Goal: Transaction & Acquisition: Purchase product/service

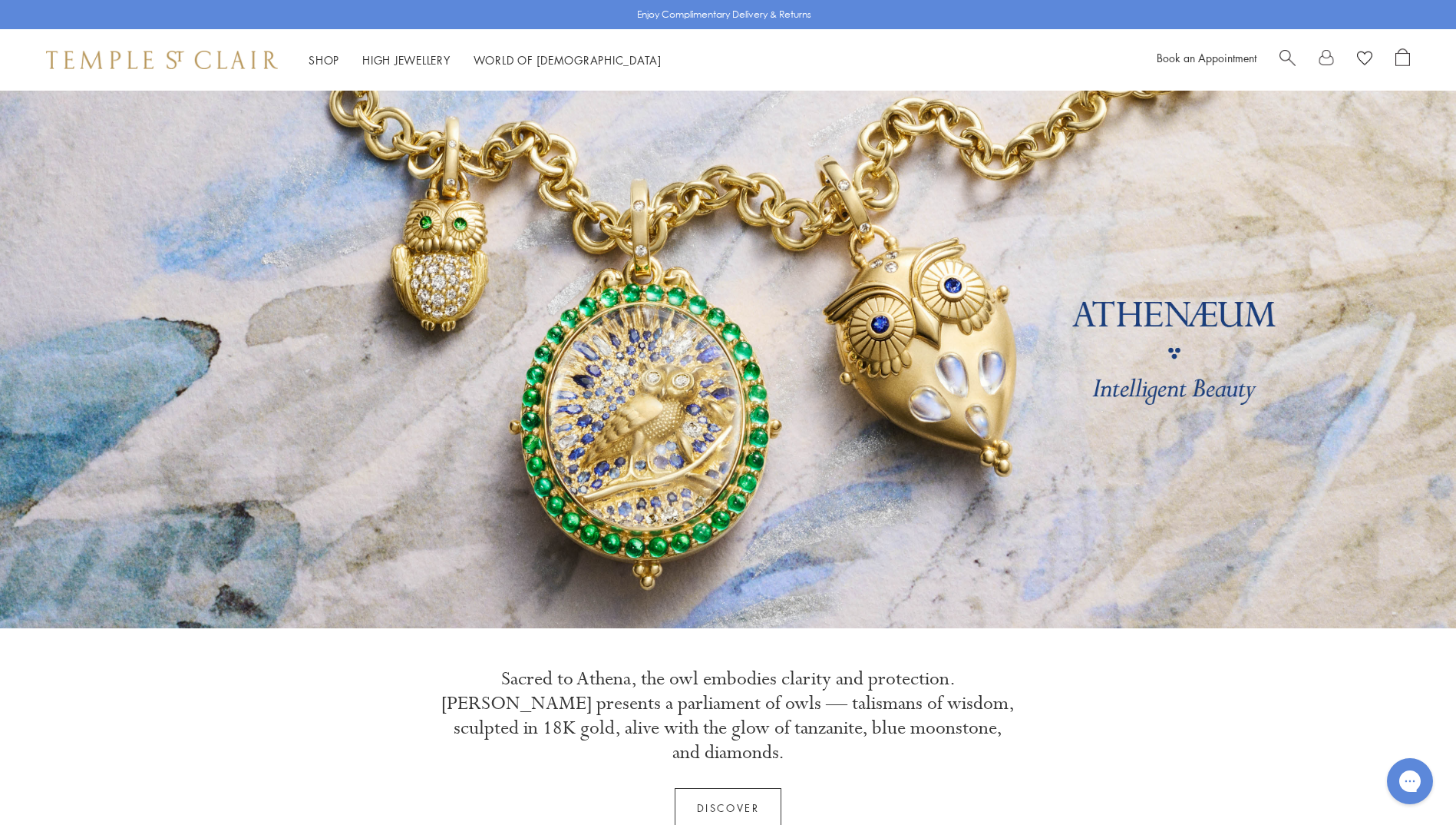
click at [1288, 52] on span "Search" at bounding box center [1287, 57] width 16 height 16
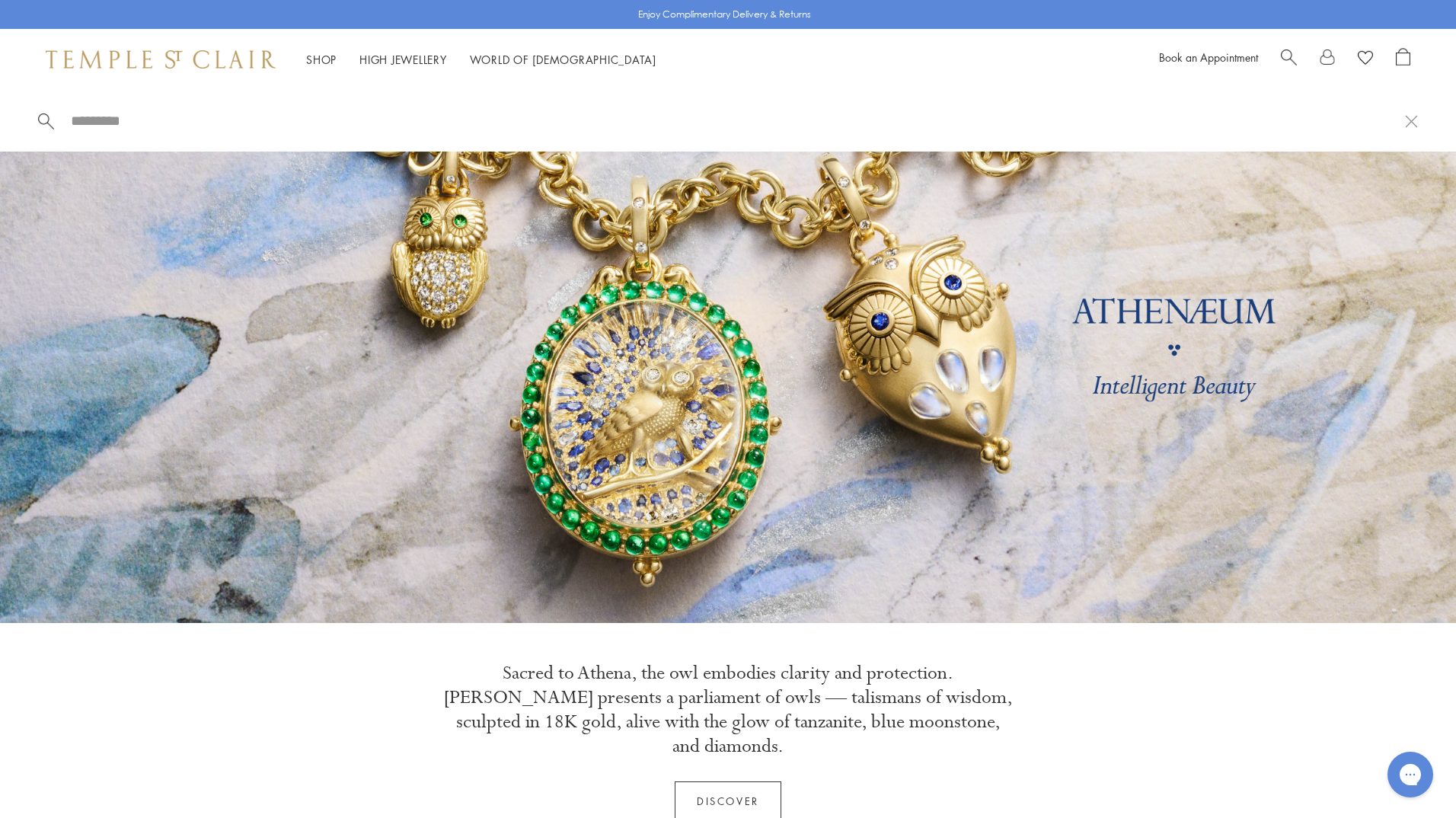
click at [1285, 57] on span "Search" at bounding box center [1289, 56] width 16 height 16
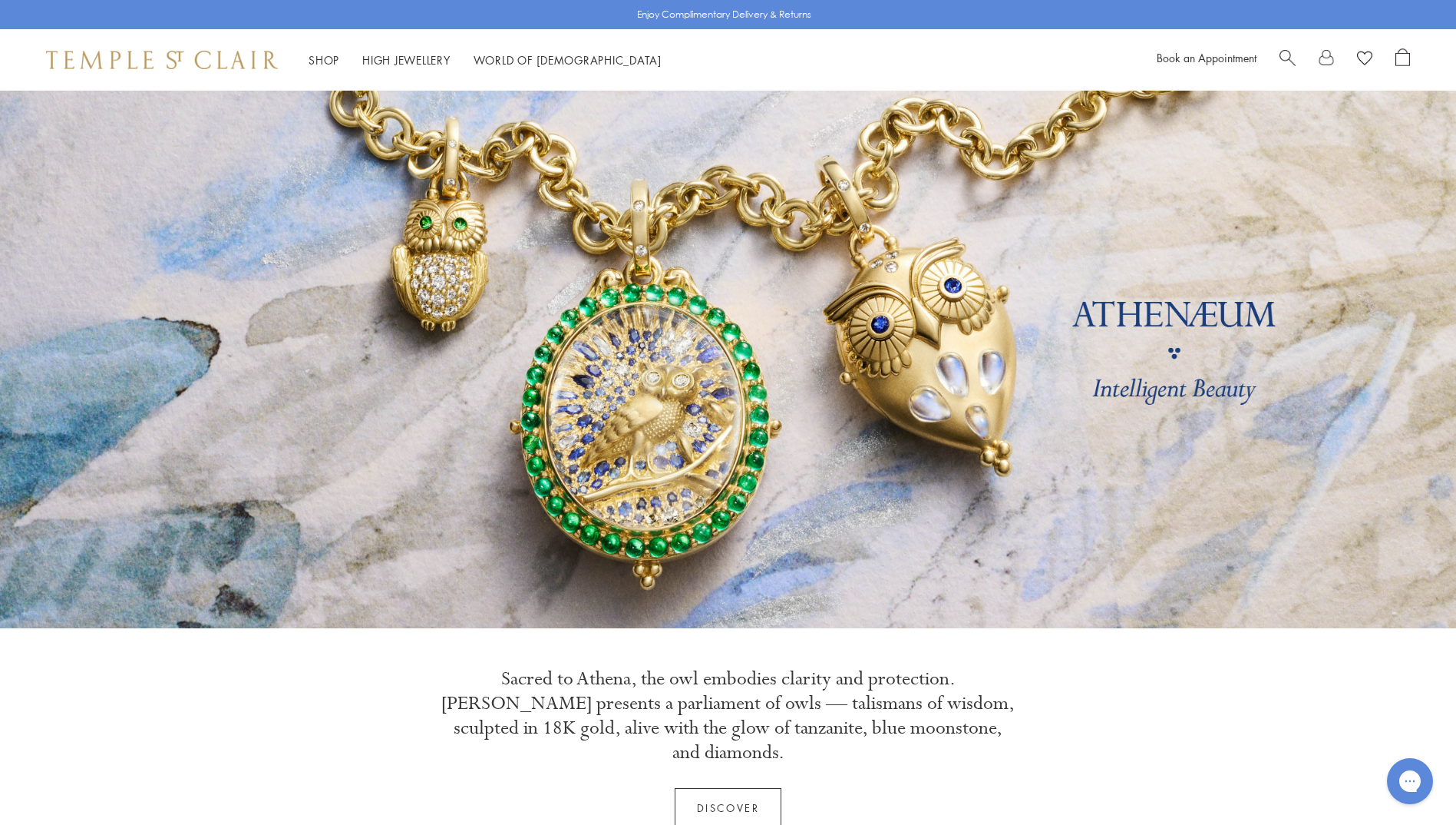
click at [1295, 57] on div at bounding box center [1345, 60] width 131 height 23
click at [1293, 57] on span "Search" at bounding box center [1287, 57] width 16 height 16
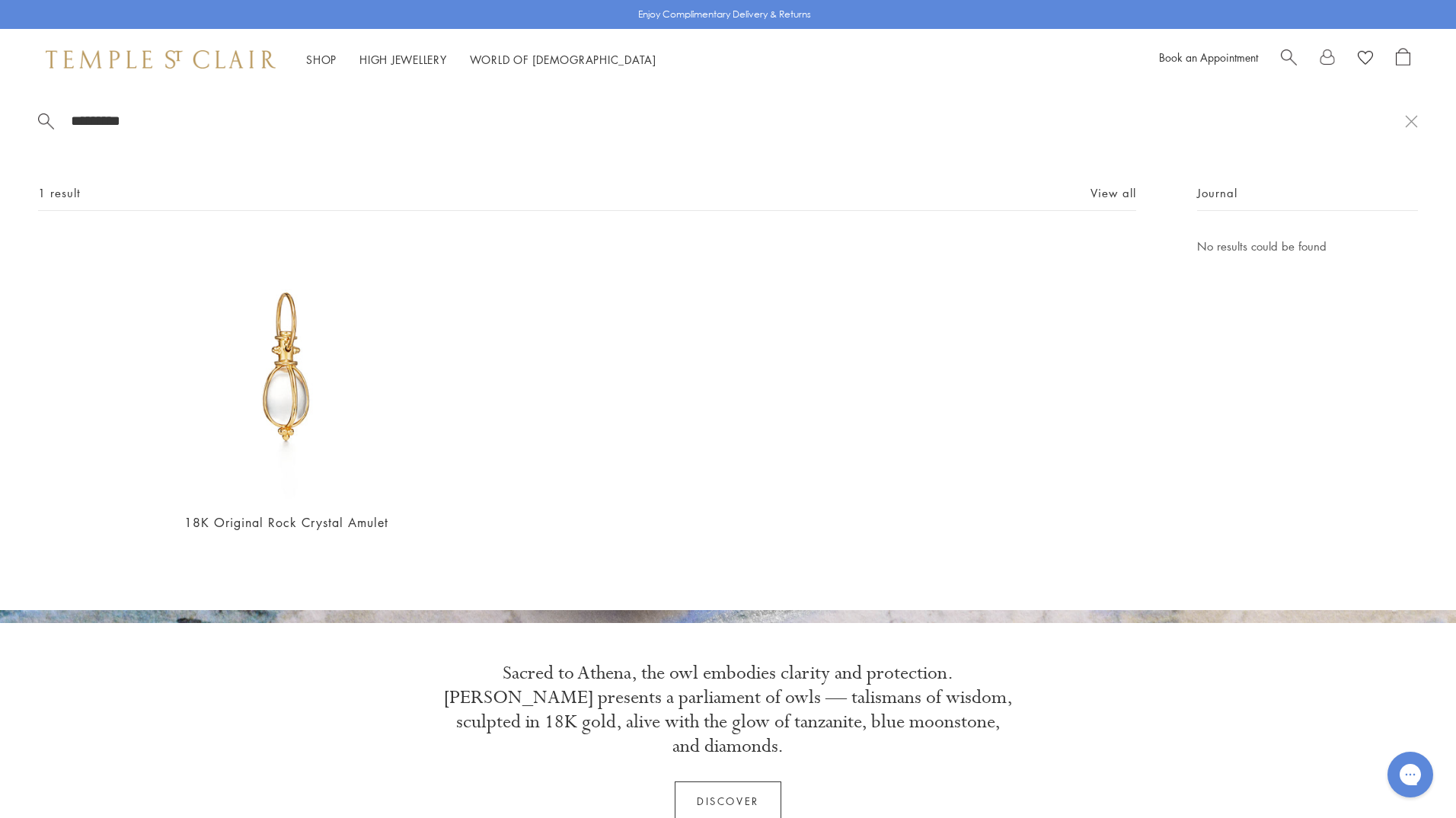
drag, startPoint x: 201, startPoint y: 118, endPoint x: 0, endPoint y: 139, distance: 202.1
type input "*********"
click at [286, 338] on img at bounding box center [287, 369] width 263 height 263
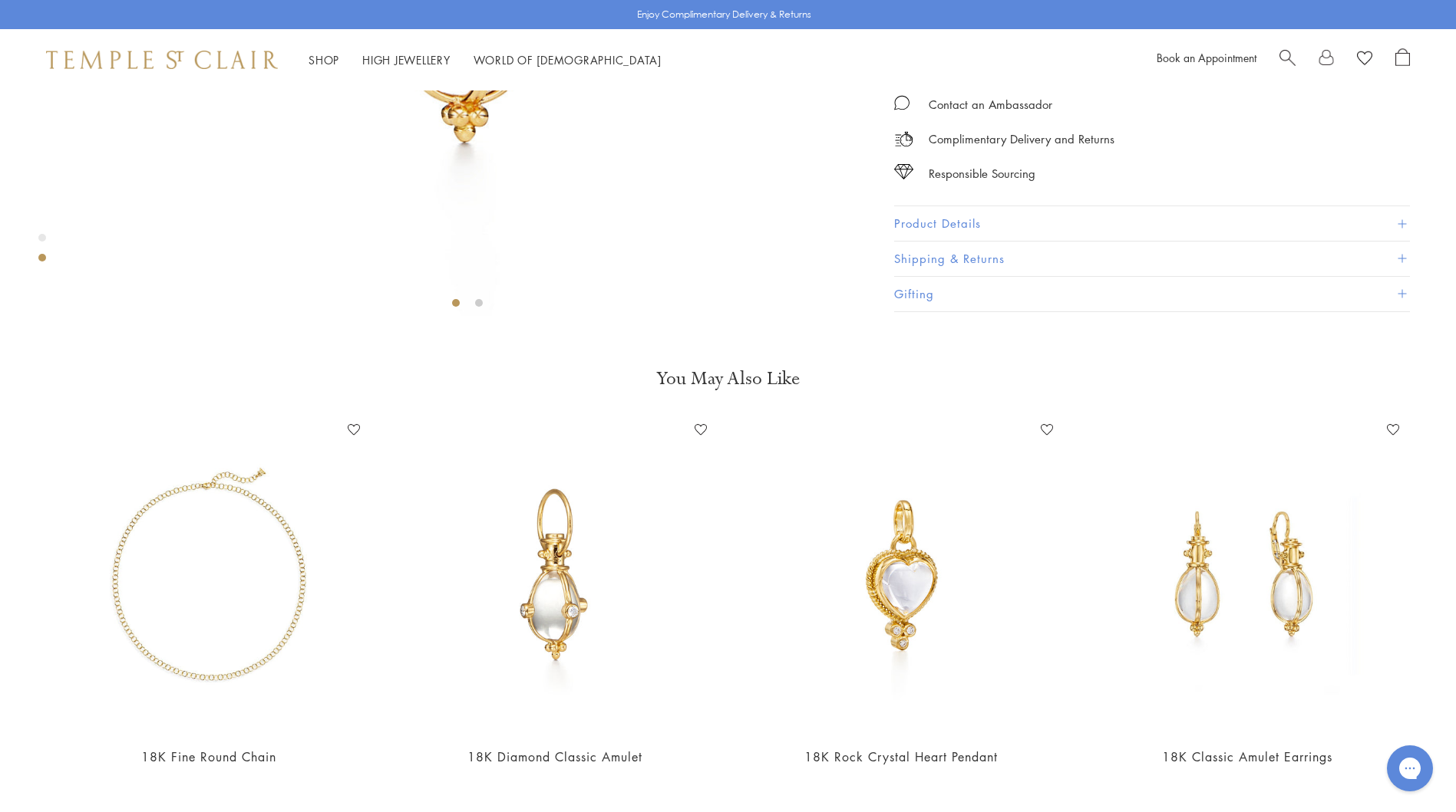
scroll to position [558, 0]
click at [1018, 239] on button "Product Details" at bounding box center [1152, 221] width 516 height 35
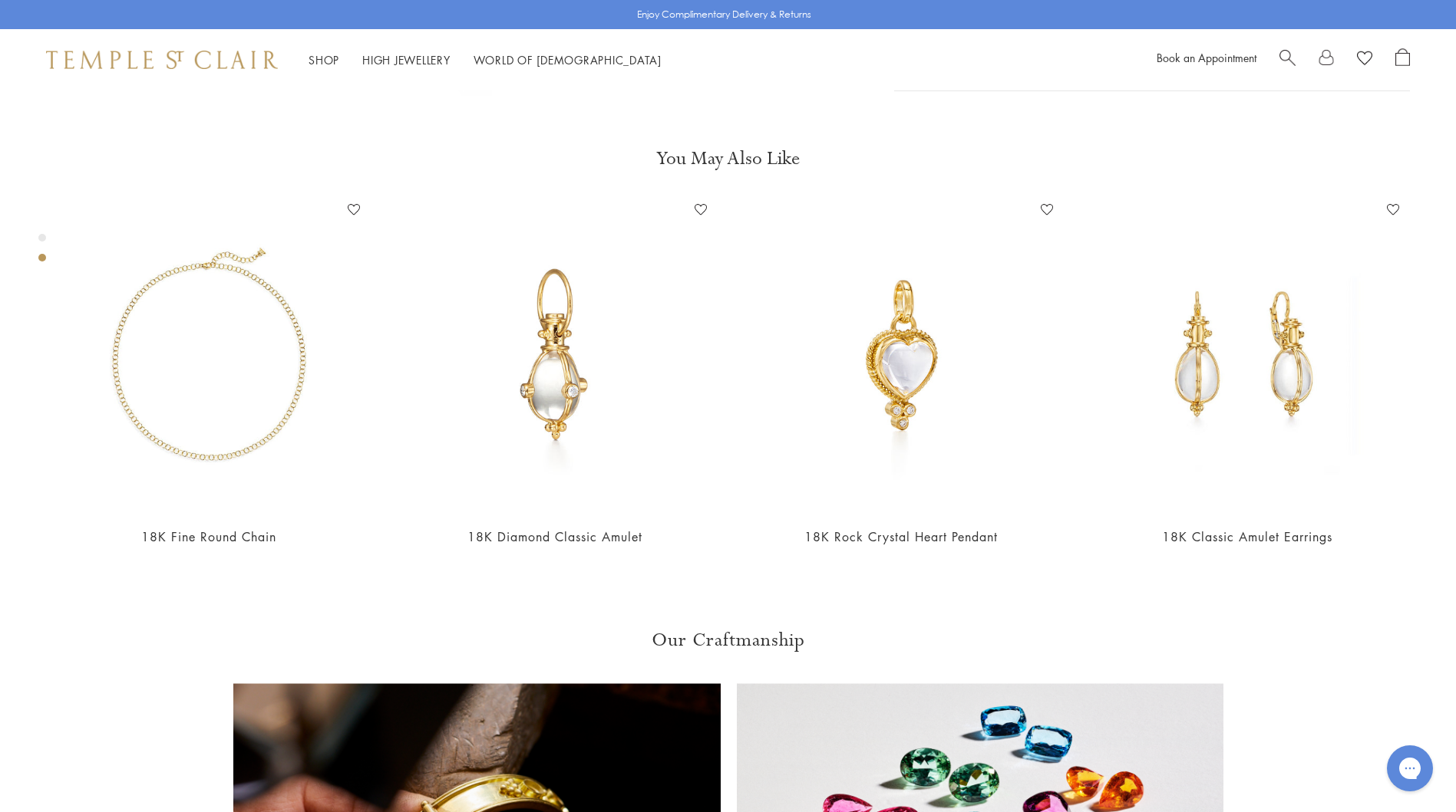
scroll to position [788, 0]
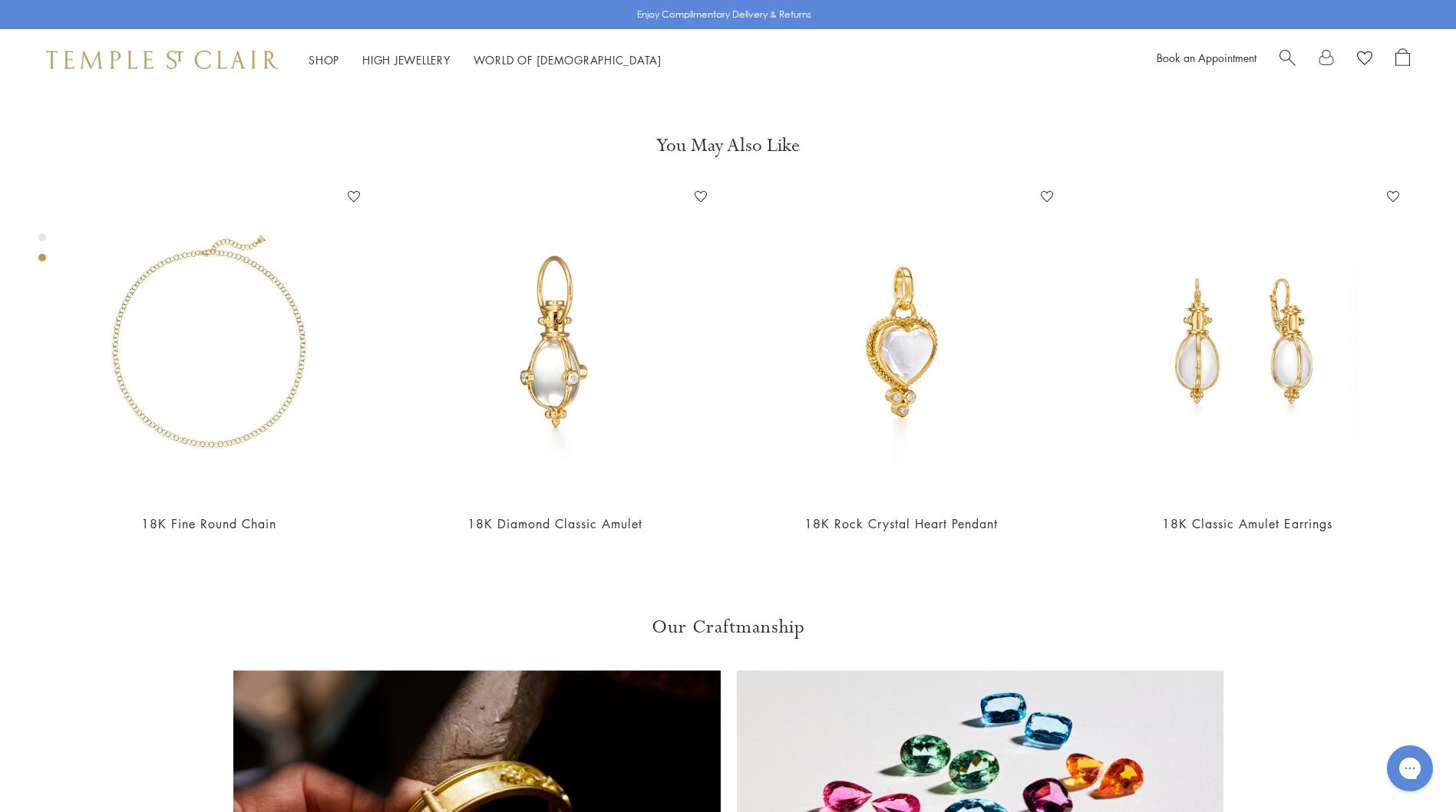
drag, startPoint x: 1152, startPoint y: 632, endPoint x: 929, endPoint y: 631, distance: 223.0
copy li "Length: 3.0cm/1.2"; Width: 1.1cm/0.4""
drag, startPoint x: 1302, startPoint y: 517, endPoint x: 1156, endPoint y: 520, distance: 146.0
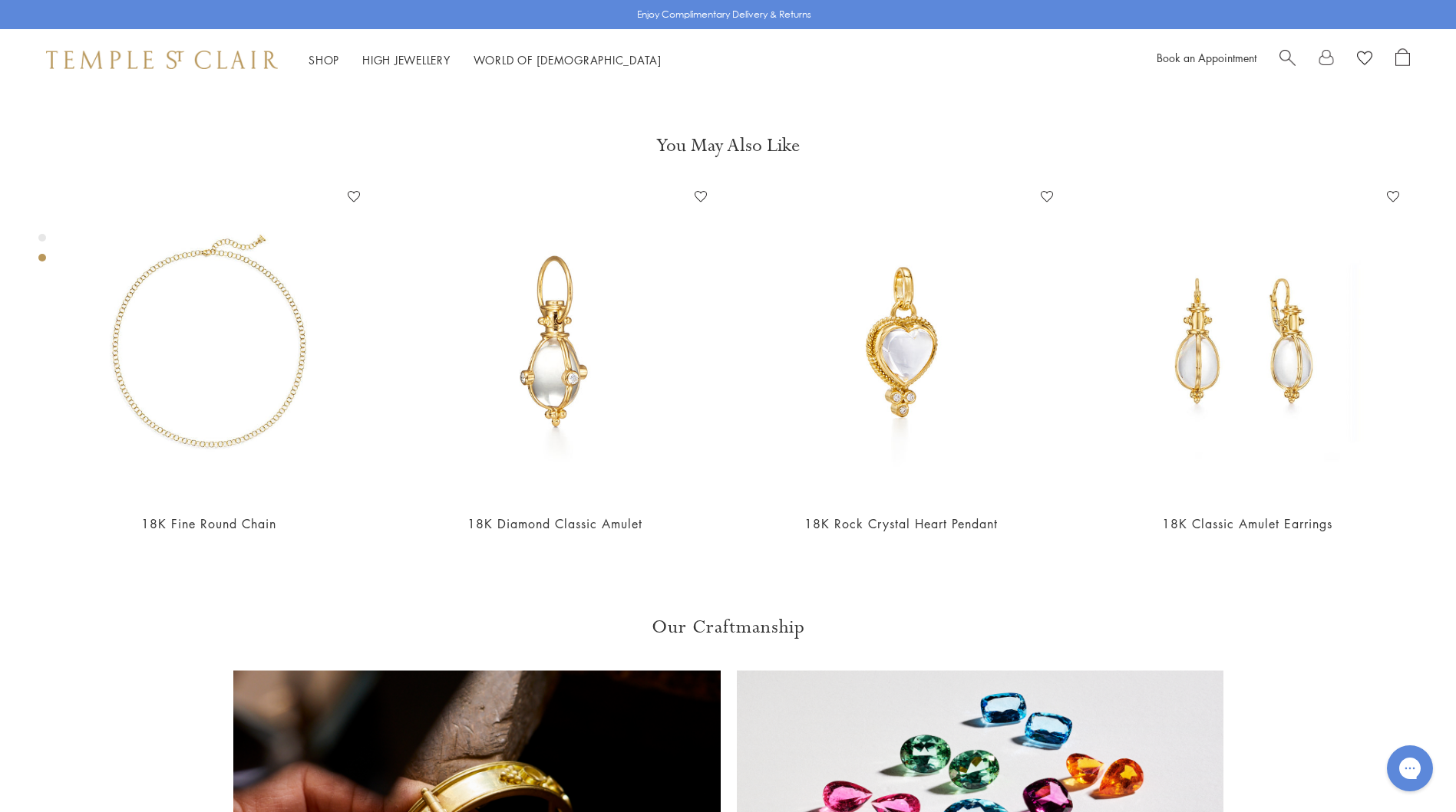
copy p "Original Rock Crystal Amulet"
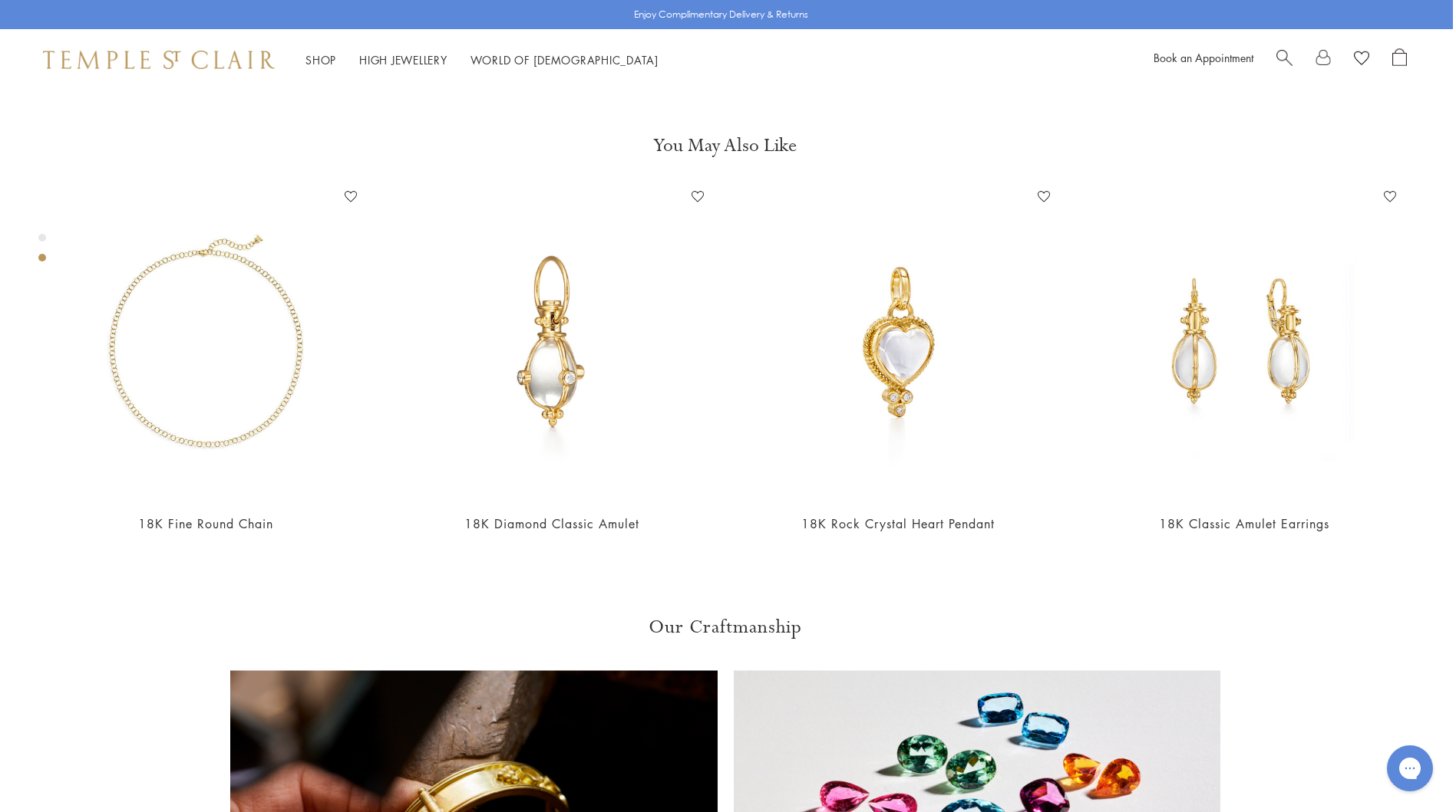
drag, startPoint x: 1455, startPoint y: 352, endPoint x: 1458, endPoint y: 268, distance: 84.1
click at [1453, 268] on html "Skip to content Shop Categories Amulets Pendants & Charms Lockets Chains & Leat…" at bounding box center [724, 457] width 1456 height 2490
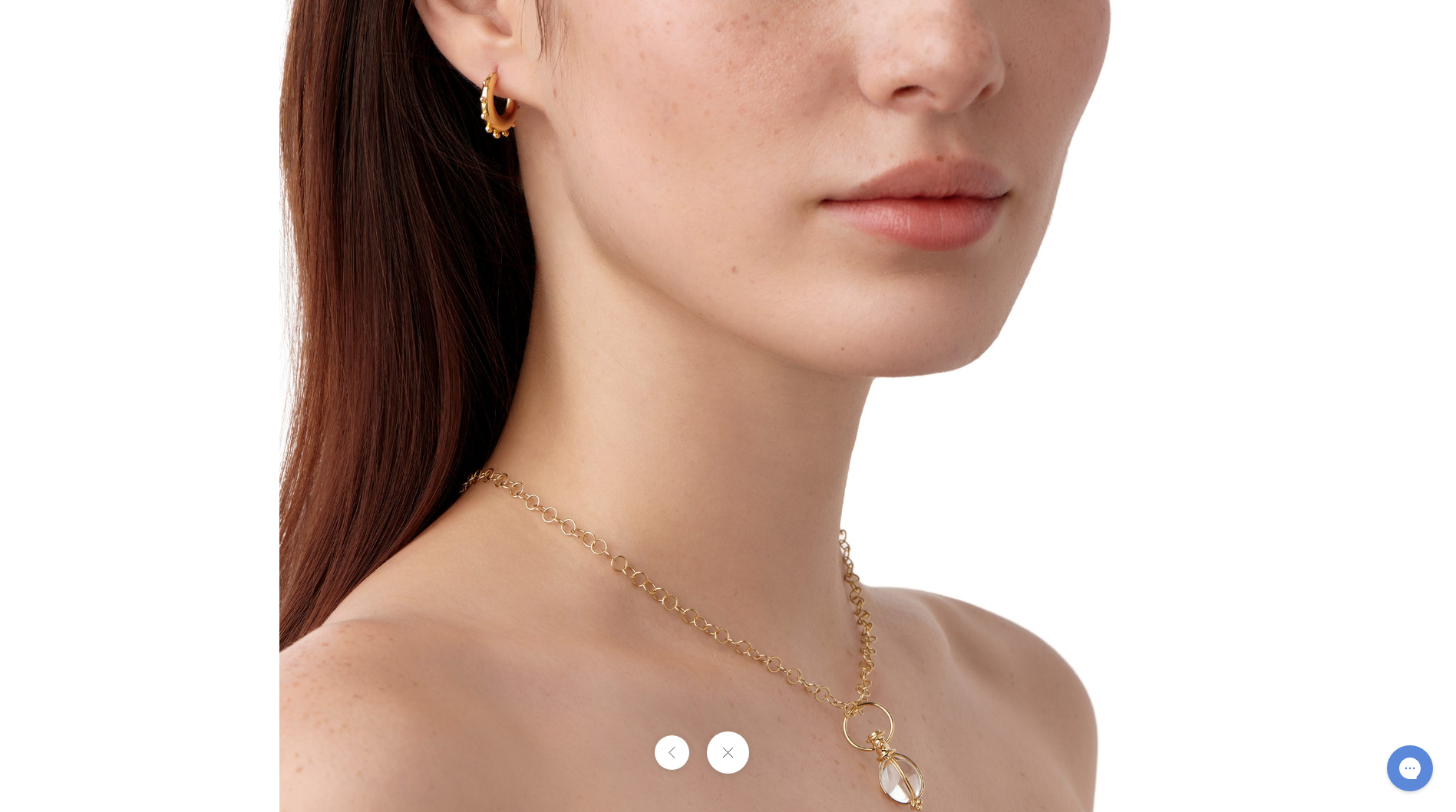
click at [1433, 295] on div at bounding box center [1084, 407] width 1609 height 898
click at [1305, 162] on div at bounding box center [1084, 407] width 1609 height 898
click at [730, 749] on button at bounding box center [728, 752] width 42 height 42
